Goal: Information Seeking & Learning: Understand process/instructions

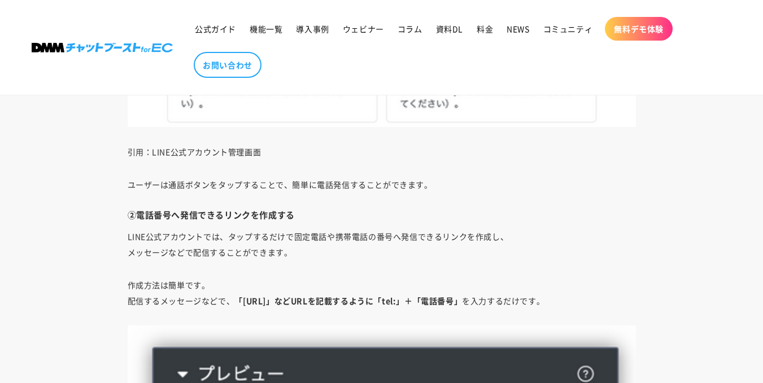
scroll to position [2710, 0]
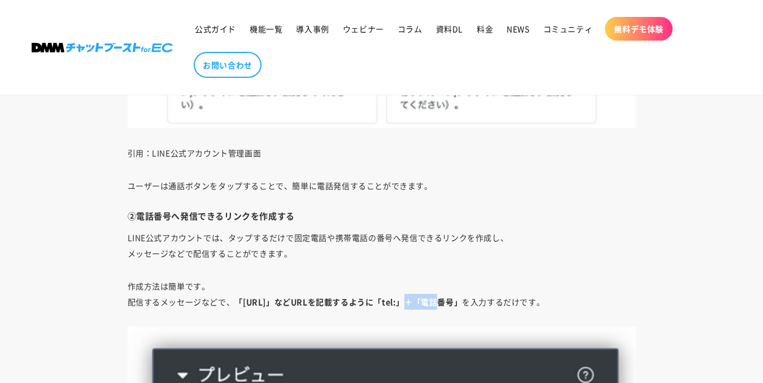
drag, startPoint x: 405, startPoint y: 306, endPoint x: 418, endPoint y: 307, distance: 13.0
click at [418, 307] on strong "「[URL]」などURLを記載するように「tel:」＋「電話番号」" at bounding box center [348, 301] width 228 height 11
copy strong "tel:"
click at [544, 222] on h4 "②電話番号へ発信できるリンクを作成する" at bounding box center [382, 216] width 508 height 11
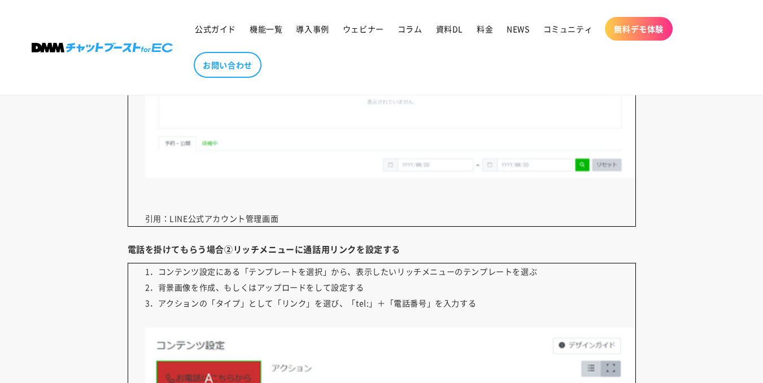
scroll to position [5025, 0]
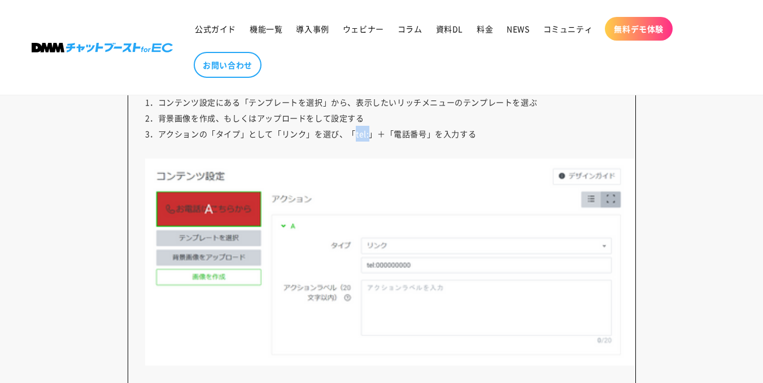
drag, startPoint x: 353, startPoint y: 141, endPoint x: 370, endPoint y: 142, distance: 17.5
click at [370, 142] on p "1．コンテンツ設定にある「テンプレートを選択」から、表示したいリッチメニューのテンプレートを選ぶ 2．背景画像を作成、もしくはアップロードをして設定する 3．…" at bounding box center [382, 262] width 508 height 337
copy p "tel:"
